Goal: Task Accomplishment & Management: Manage account settings

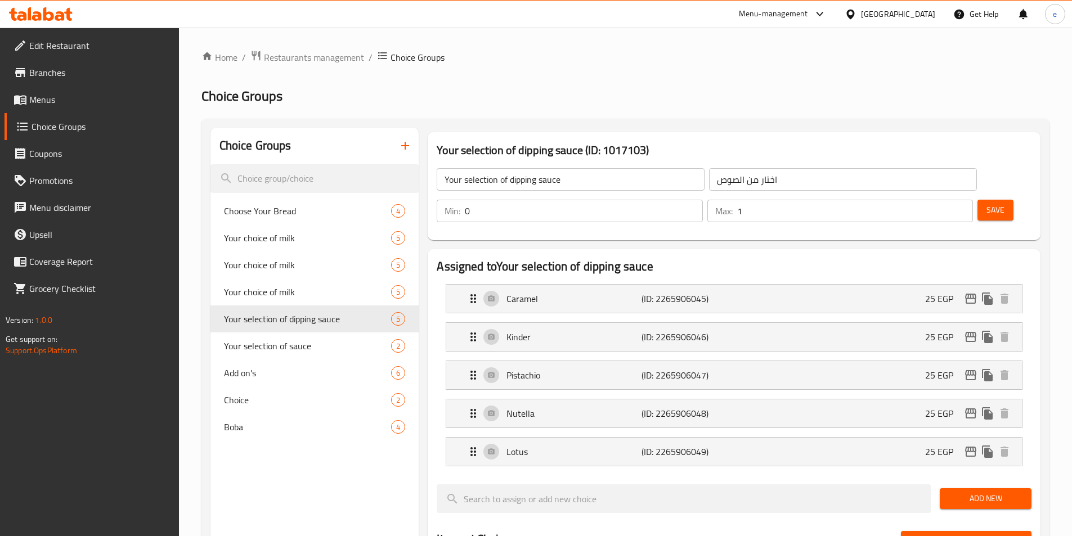
scroll to position [439, 0]
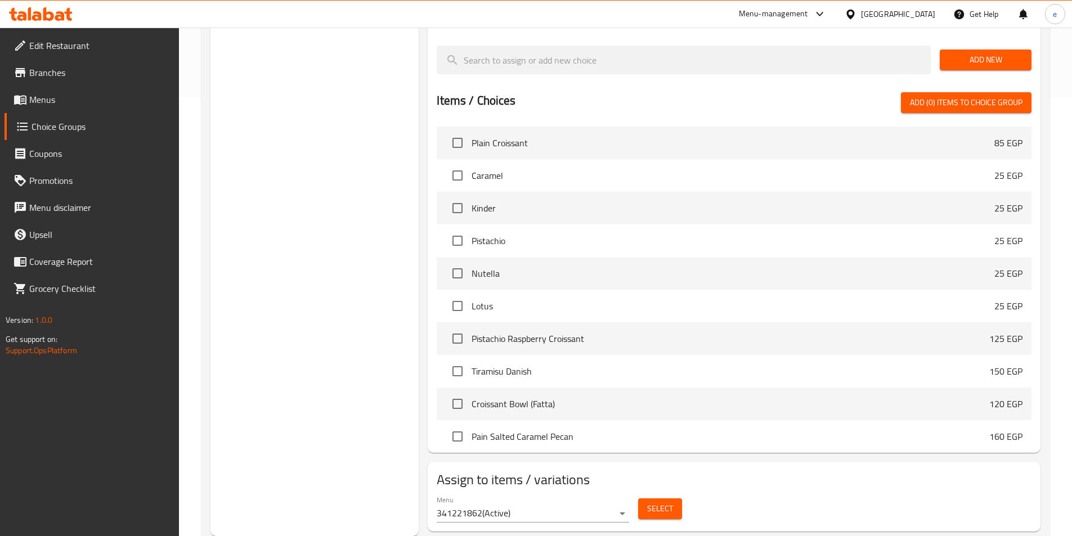
click at [899, 12] on div "Egypt" at bounding box center [890, 14] width 109 height 27
click at [861, 17] on div at bounding box center [853, 14] width 16 height 12
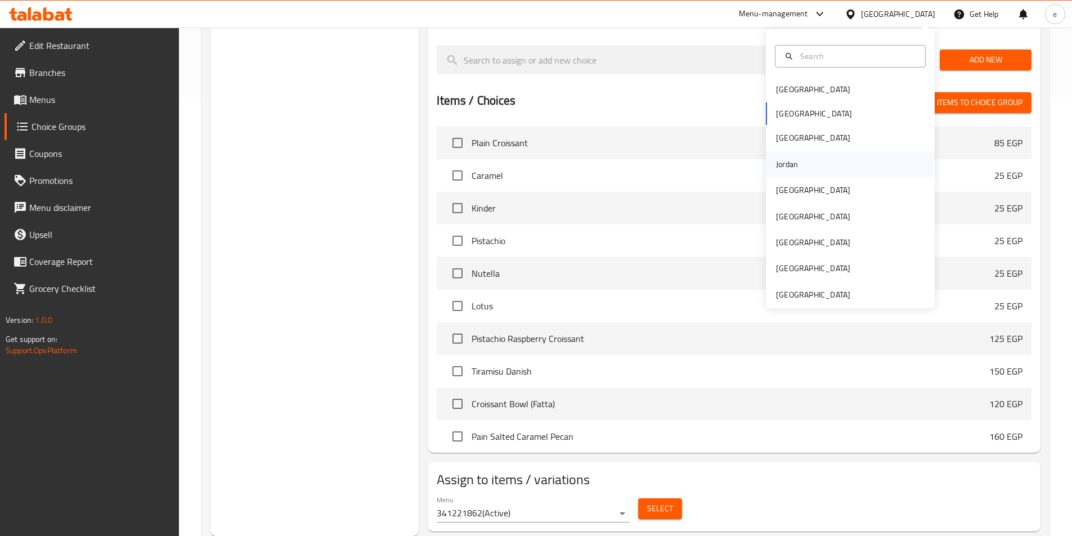
click at [795, 169] on div "Jordan" at bounding box center [787, 164] width 40 height 26
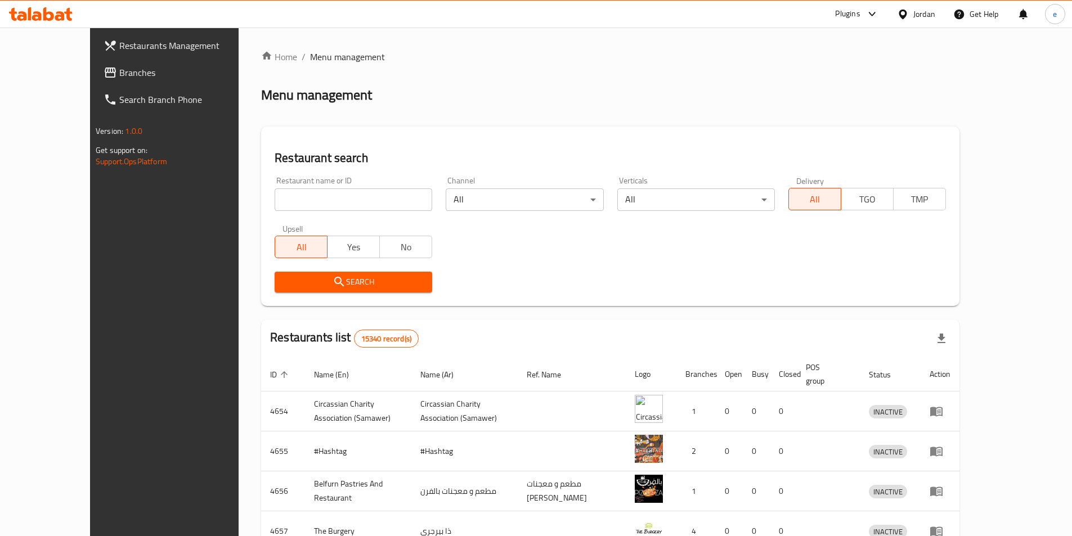
click at [95, 62] on link "Branches" at bounding box center [182, 72] width 174 height 27
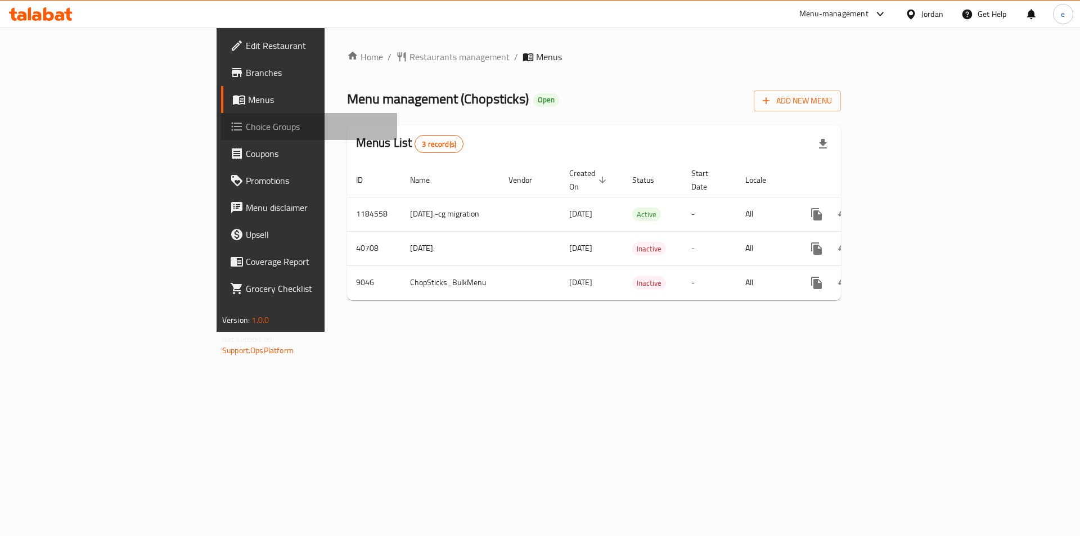
click at [221, 137] on link "Choice Groups" at bounding box center [309, 126] width 176 height 27
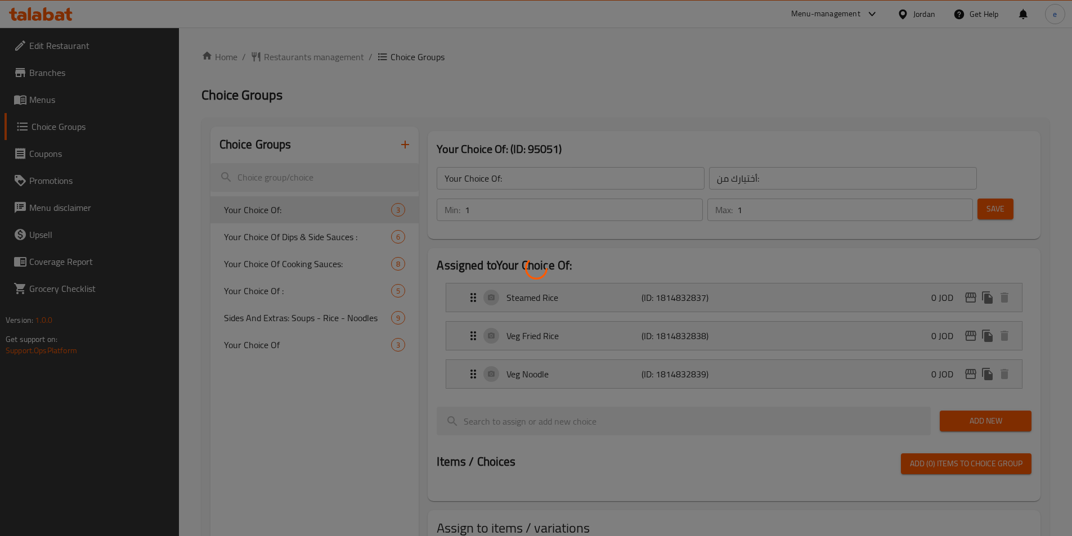
click at [289, 235] on div at bounding box center [536, 268] width 1072 height 536
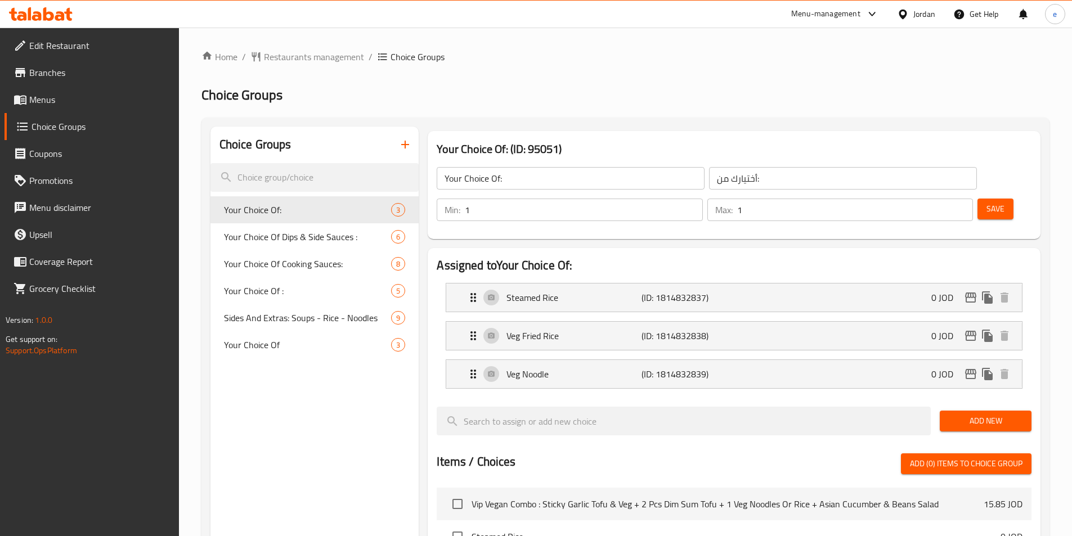
click at [289, 235] on div at bounding box center [536, 268] width 1072 height 536
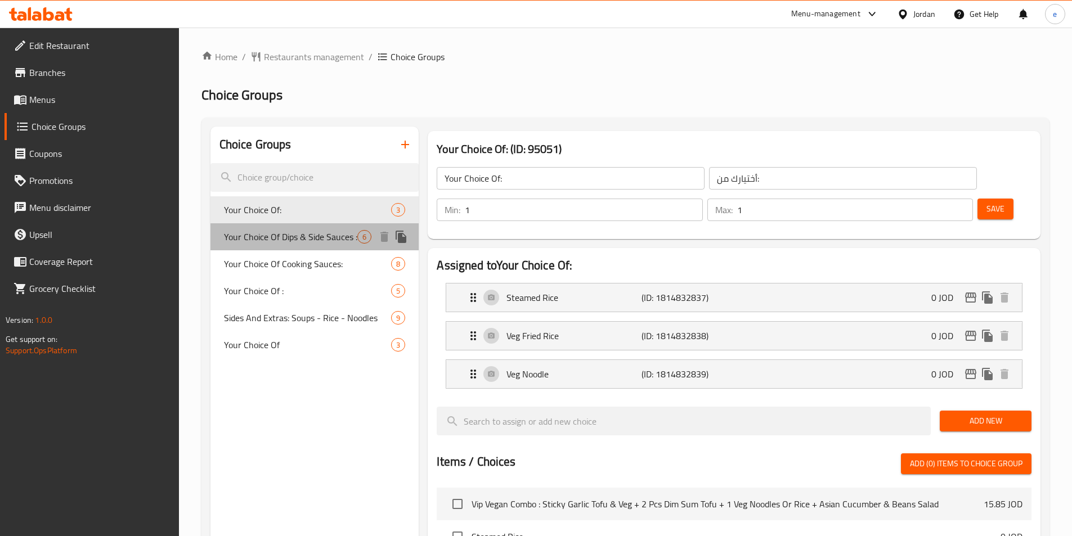
click at [285, 245] on div "Your Choice Of Dips & Side Sauces : 6" at bounding box center [314, 236] width 209 height 27
type input "Your Choice Of Dips & Side Sauces :"
type input "اختيارك من [DEMOGRAPHIC_DATA] والغموس:"
type input "0"
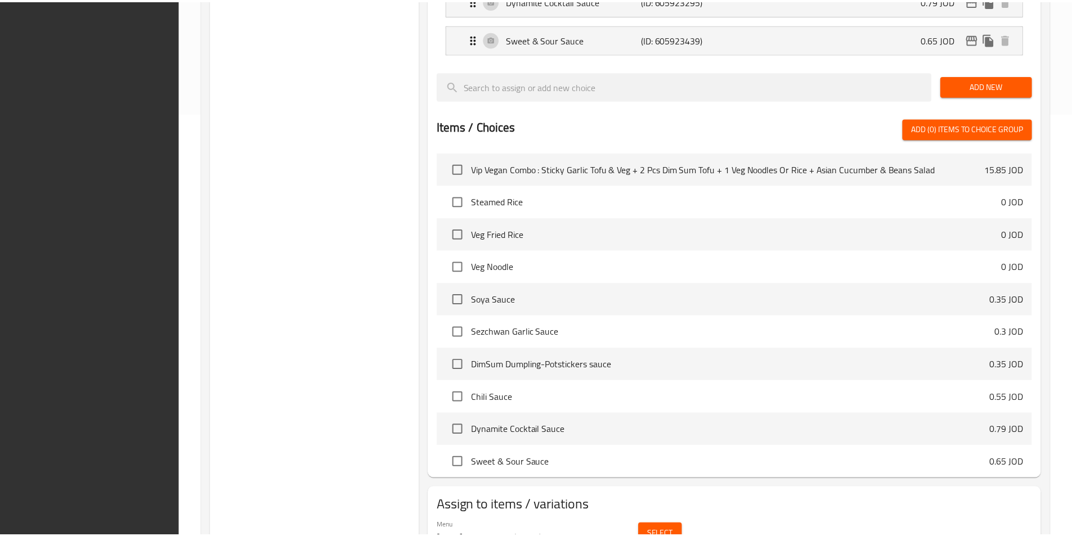
scroll to position [481, 0]
